Goal: Find specific page/section

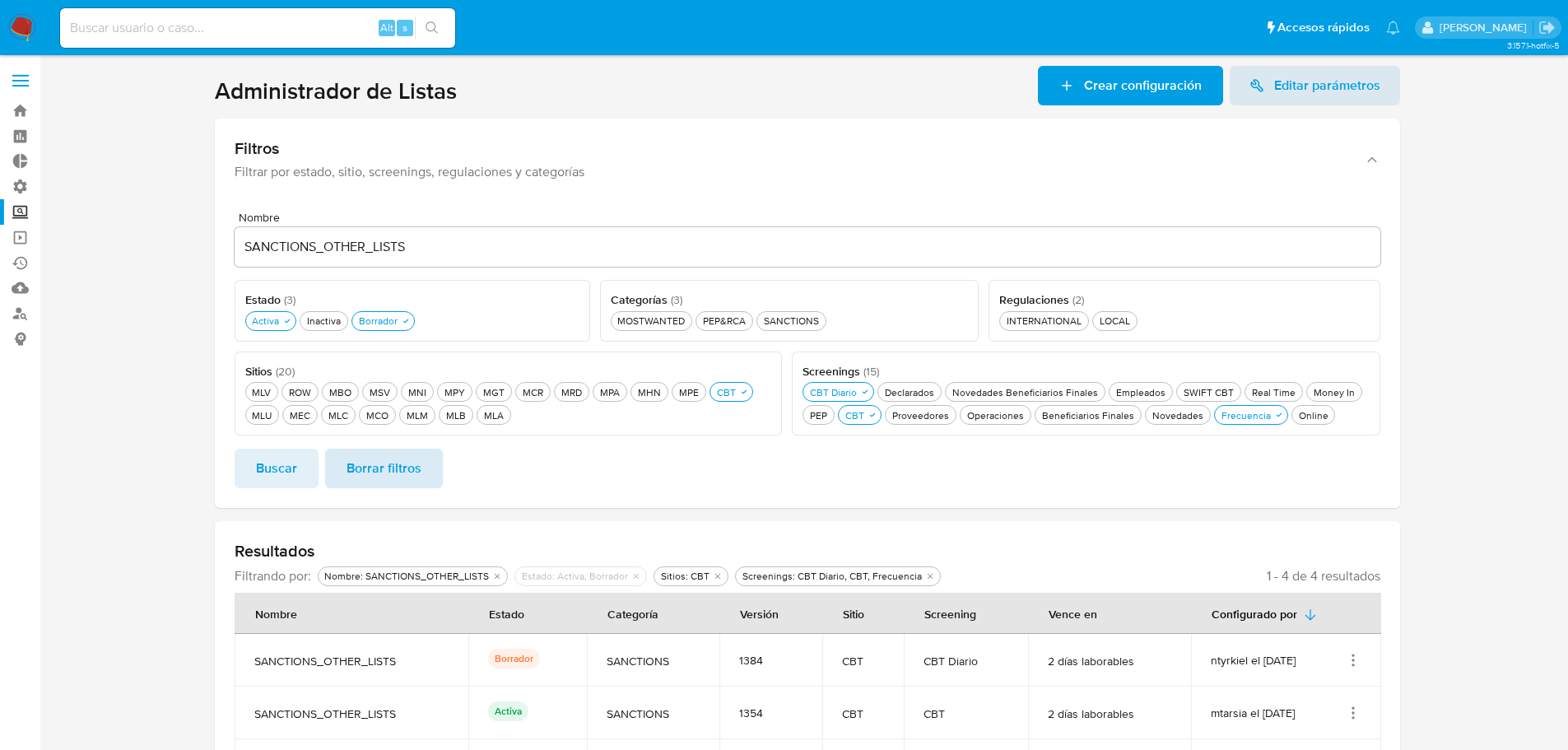
click at [383, 467] on span "Borrar filtros" at bounding box center [384, 468] width 75 height 36
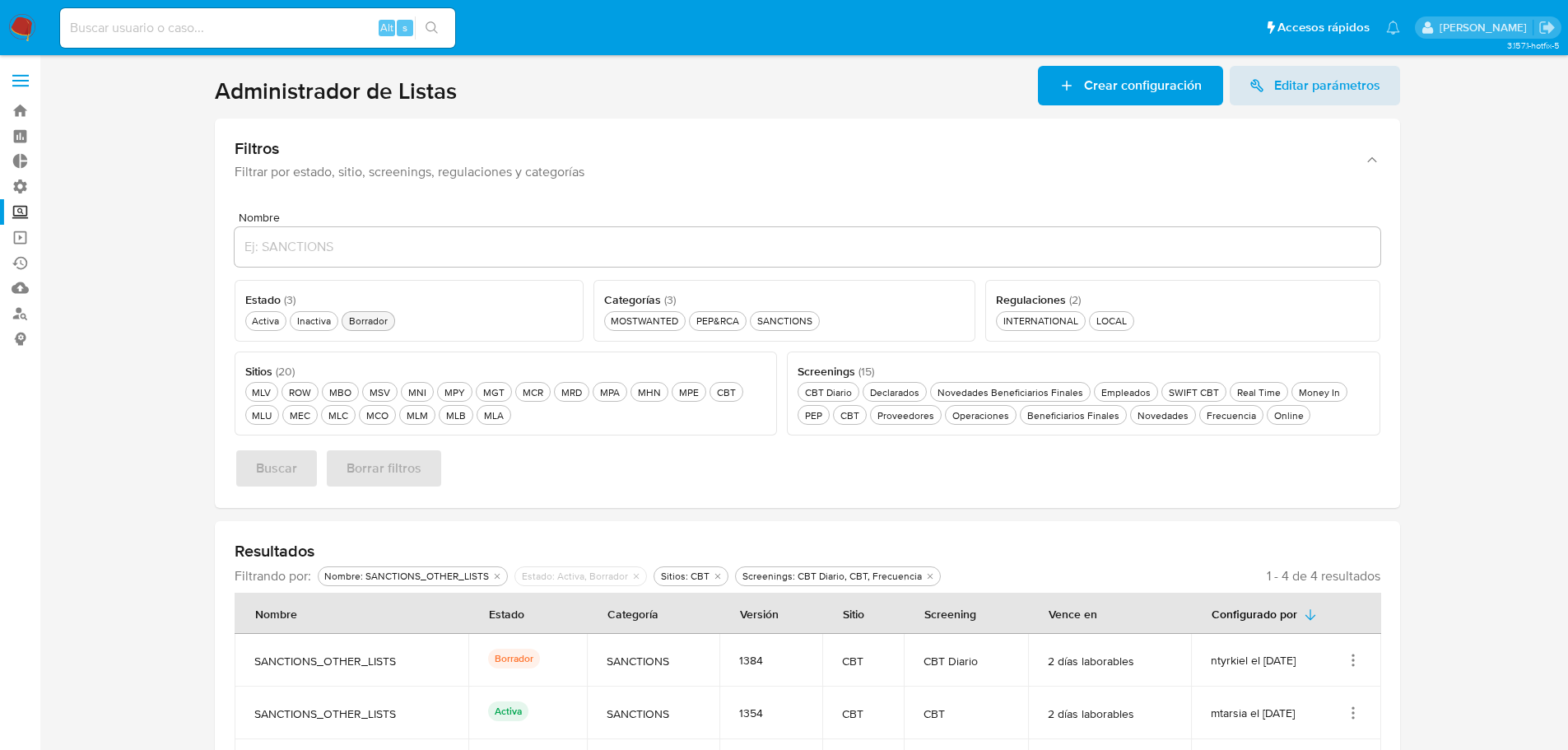
click at [378, 316] on div "Borrador Borrador" at bounding box center [368, 320] width 45 height 14
click at [452, 420] on div "MLB MLB" at bounding box center [456, 415] width 27 height 14
click at [651, 326] on div "MOSTWANTED MOSTWANTED" at bounding box center [651, 320] width 74 height 14
click at [291, 478] on span "Buscar" at bounding box center [276, 468] width 41 height 36
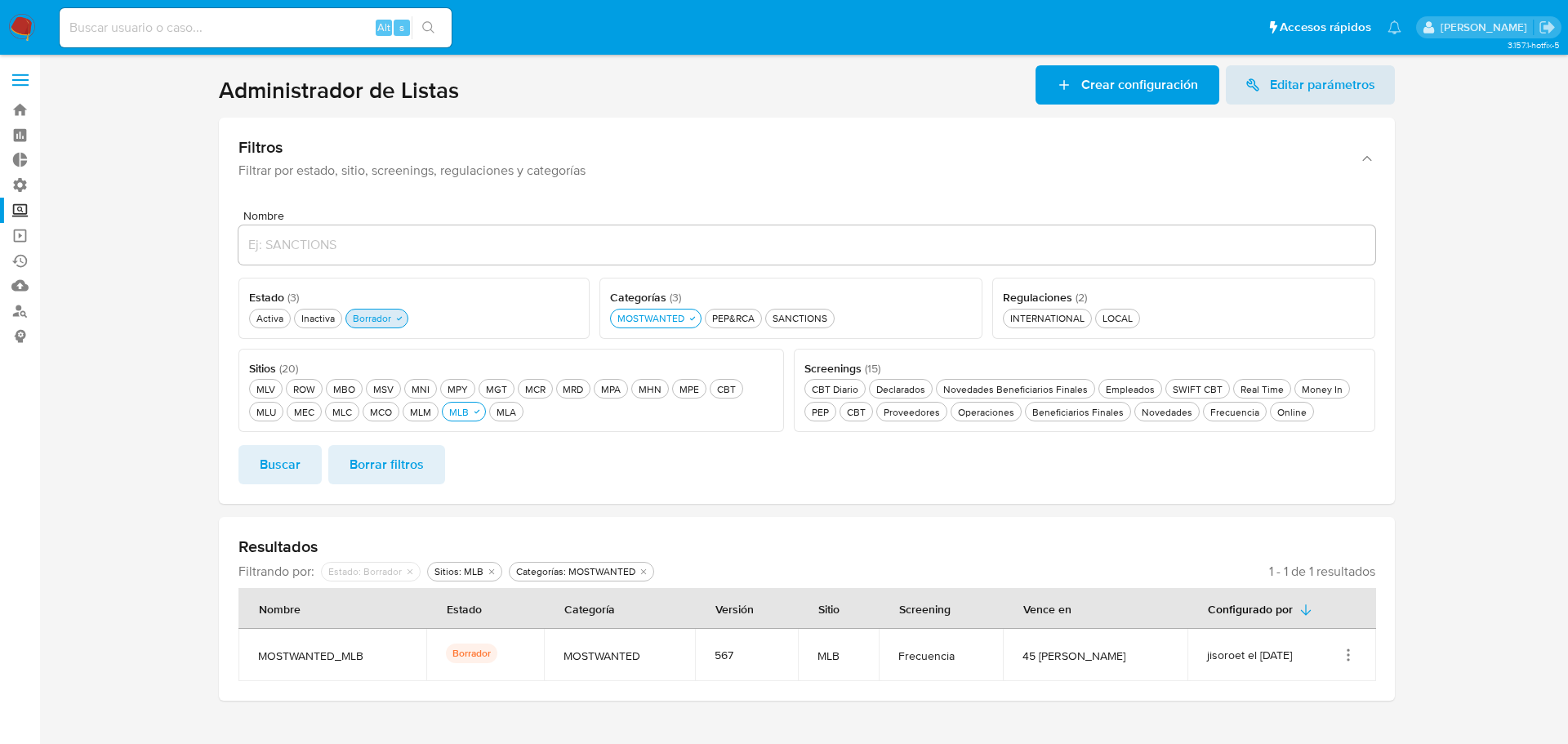
click at [386, 321] on div "Borrador Borrador" at bounding box center [372, 317] width 45 height 14
click at [264, 312] on div "Activa Activa" at bounding box center [269, 317] width 33 height 14
click at [279, 461] on span "Buscar" at bounding box center [279, 464] width 41 height 36
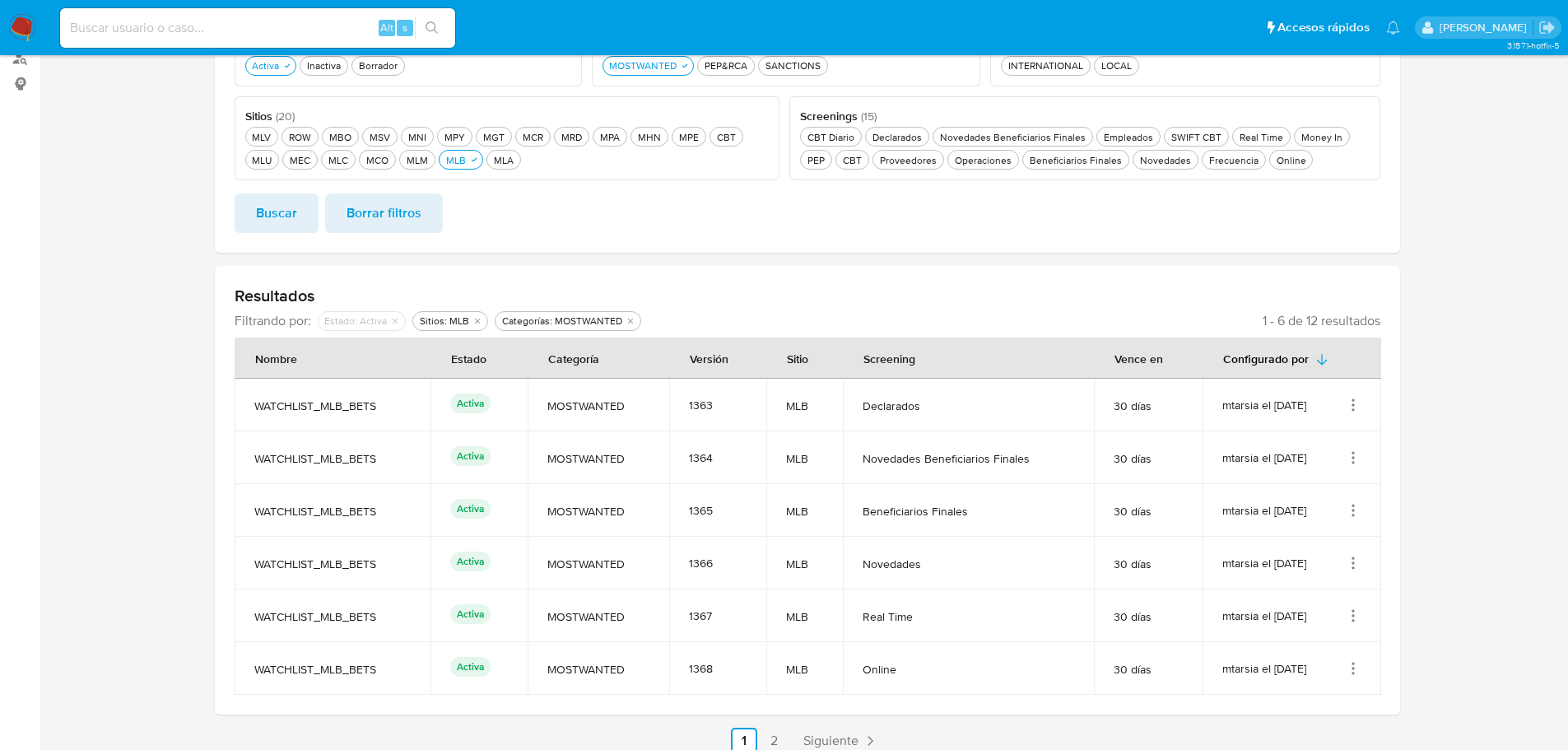
scroll to position [270, 0]
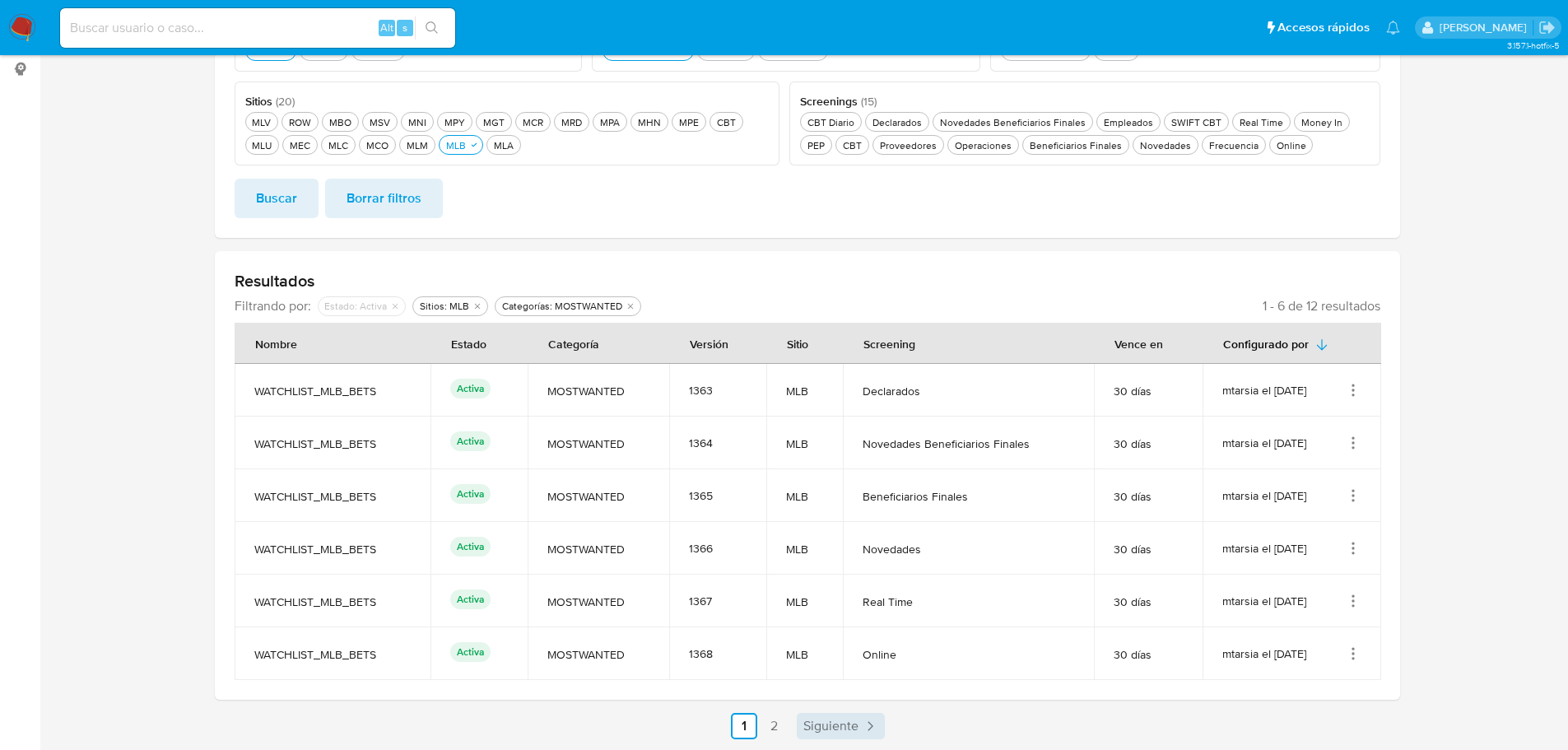
click at [822, 729] on span "Siguiente" at bounding box center [831, 726] width 55 height 13
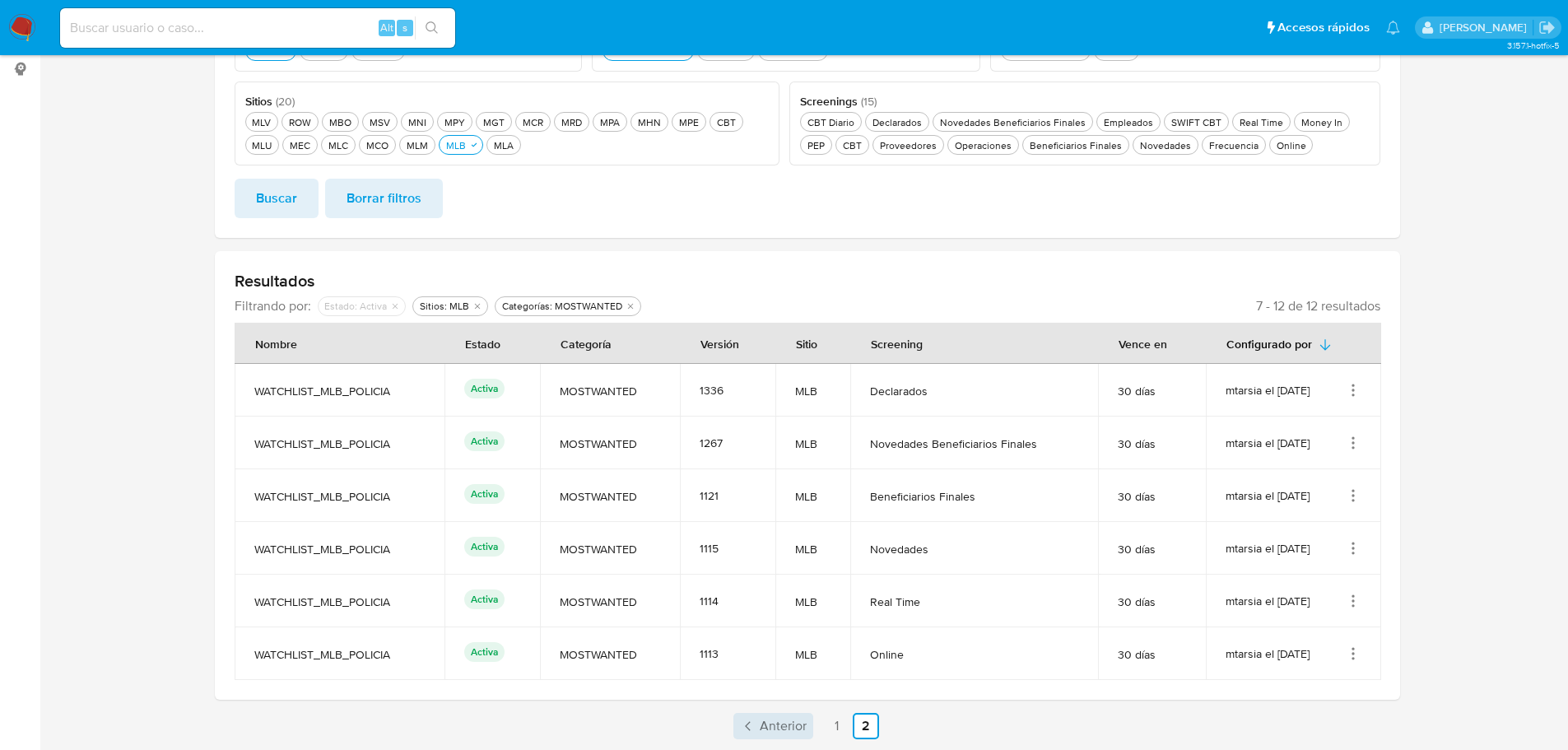
click at [776, 727] on span "Anterior" at bounding box center [784, 726] width 47 height 13
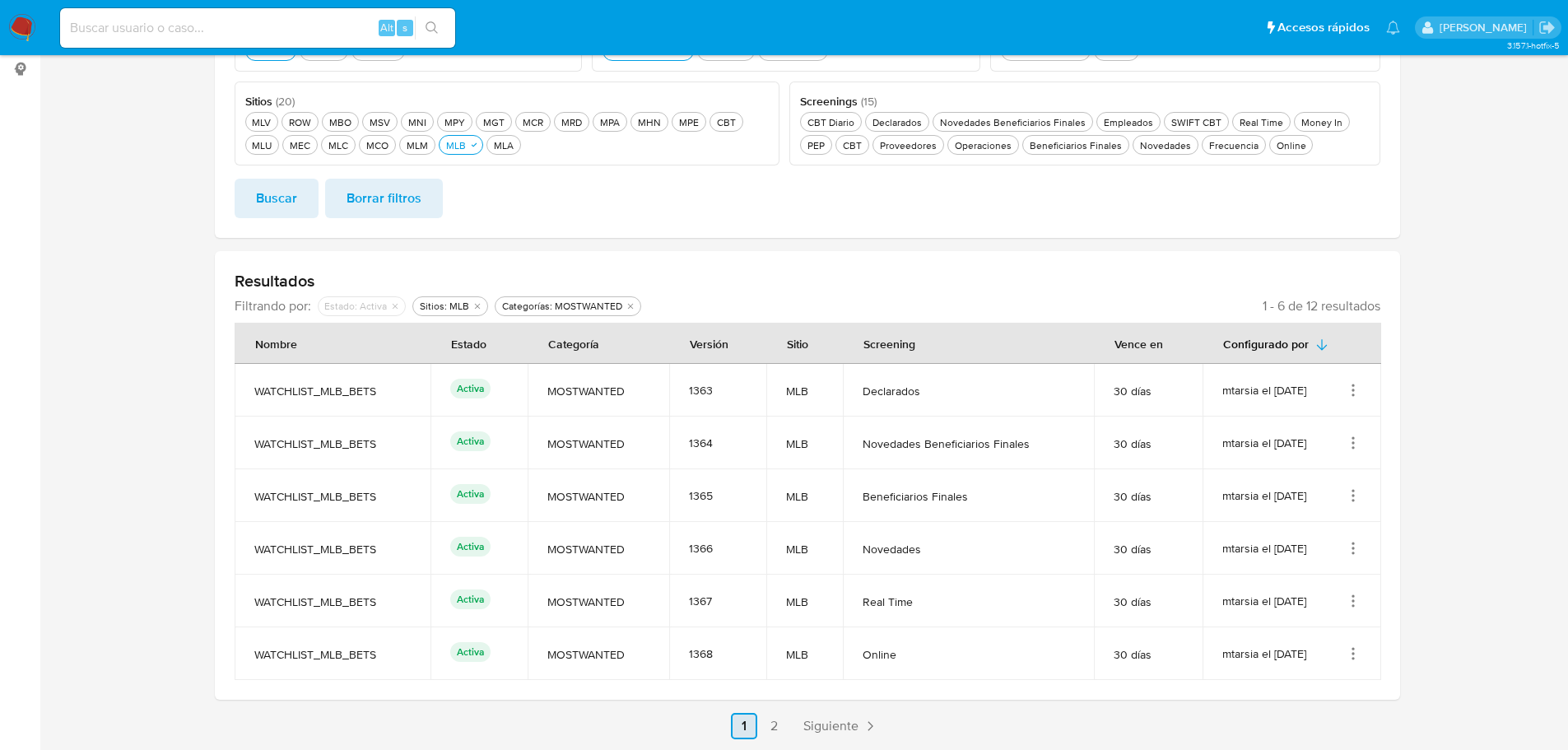
click at [842, 730] on span "Siguiente" at bounding box center [831, 726] width 55 height 13
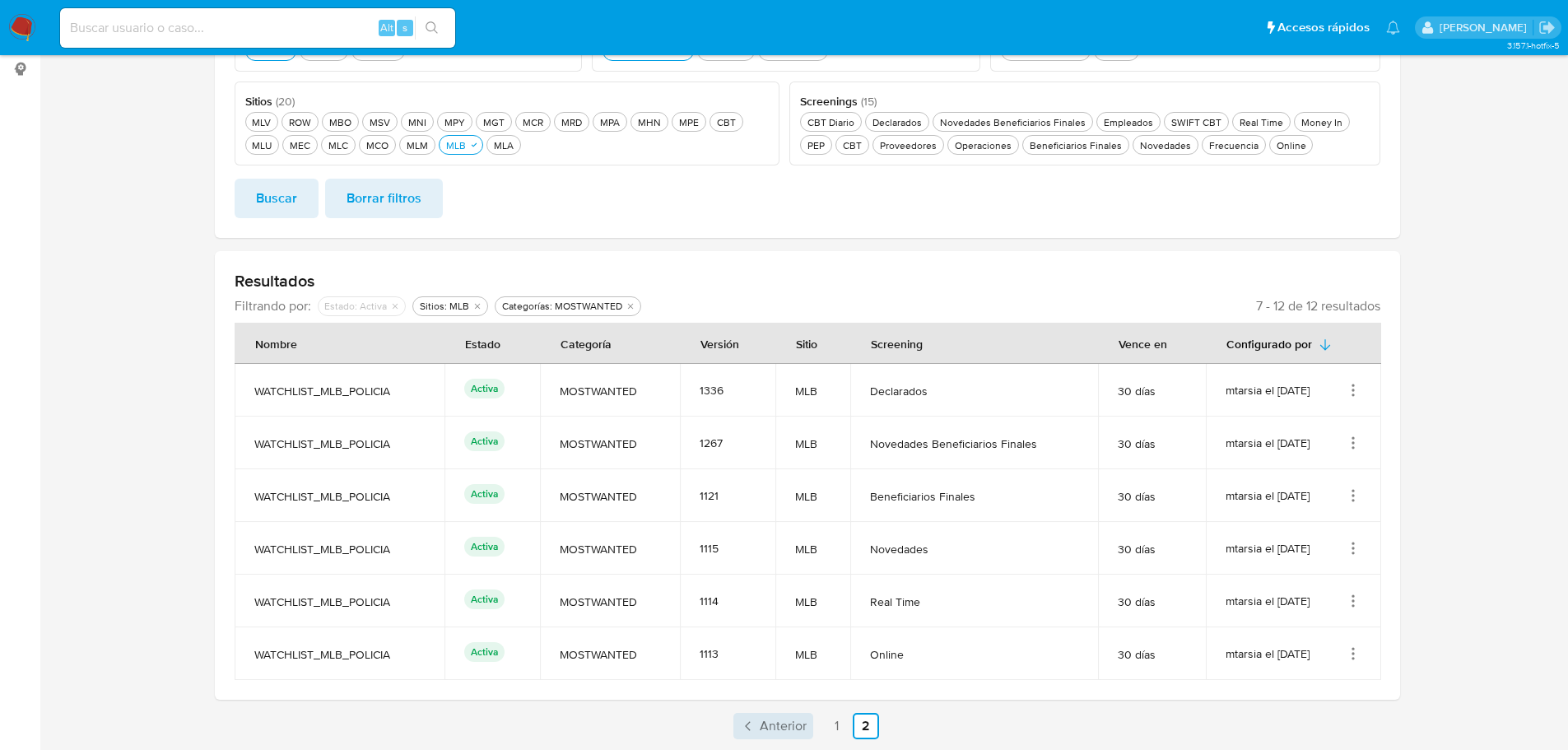
click at [791, 730] on span "Anterior" at bounding box center [784, 726] width 47 height 13
